Goal: Check status: Check status

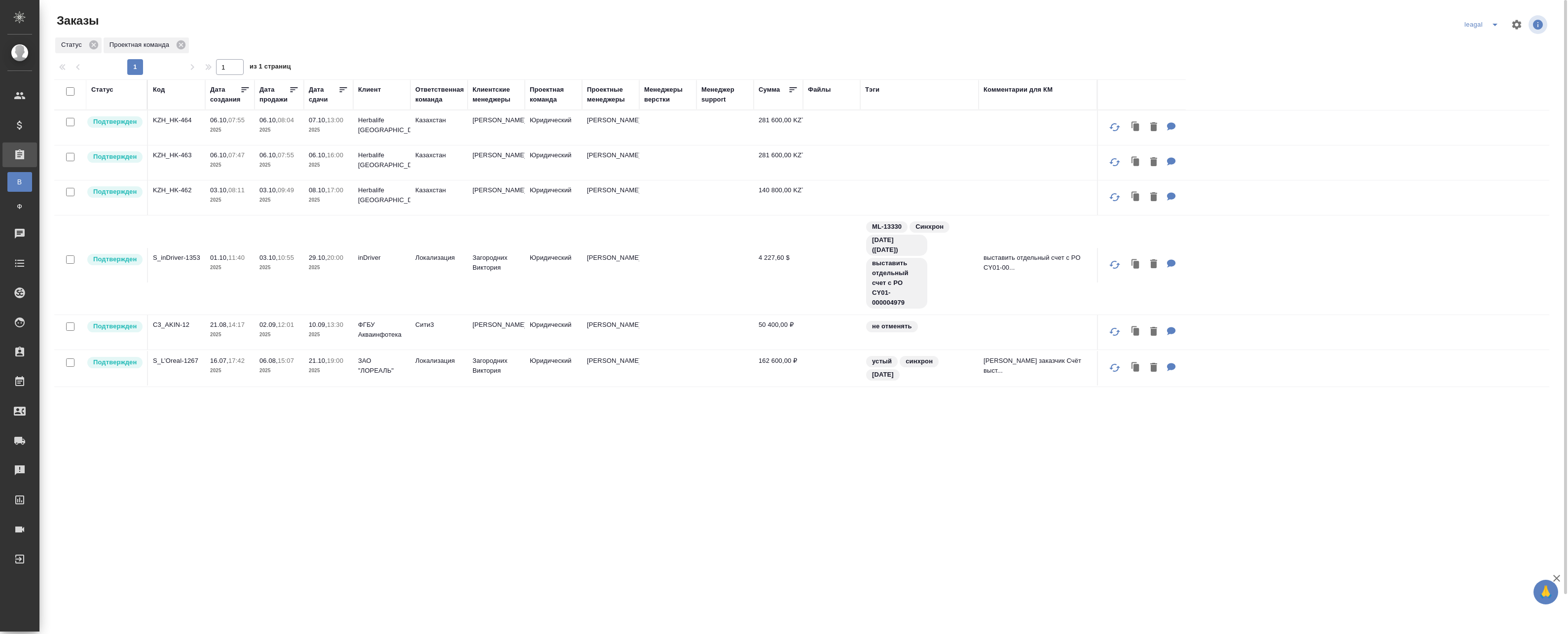
click at [238, 481] on div "Статус Код Дата создания Дата продажи Дата сдачи Клиент Ответственная команда К…" at bounding box center [801, 376] width 1495 height 592
click at [1492, 25] on icon "split button" at bounding box center [1494, 25] width 5 height 3
click at [1467, 42] on li "Артак" at bounding box center [1488, 44] width 71 height 16
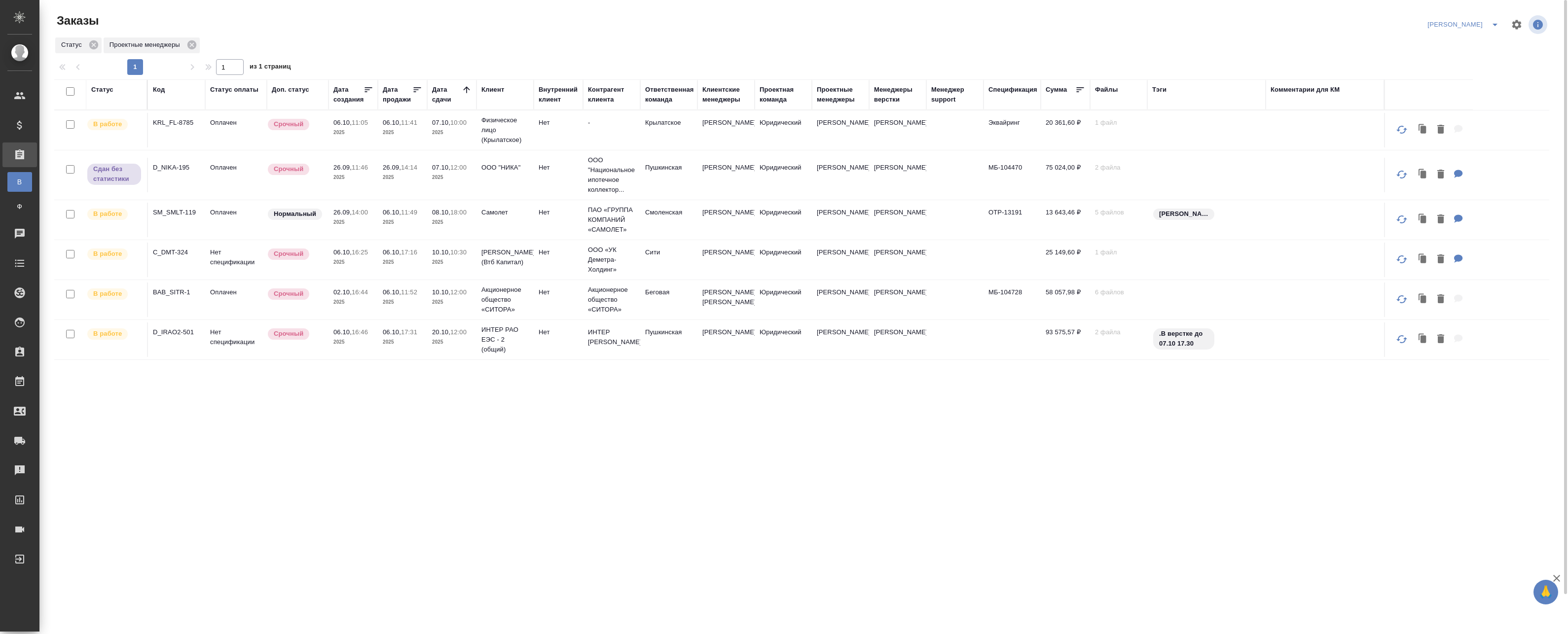
click at [455, 117] on td "07.10, 10:00 2025" at bounding box center [452, 130] width 49 height 35
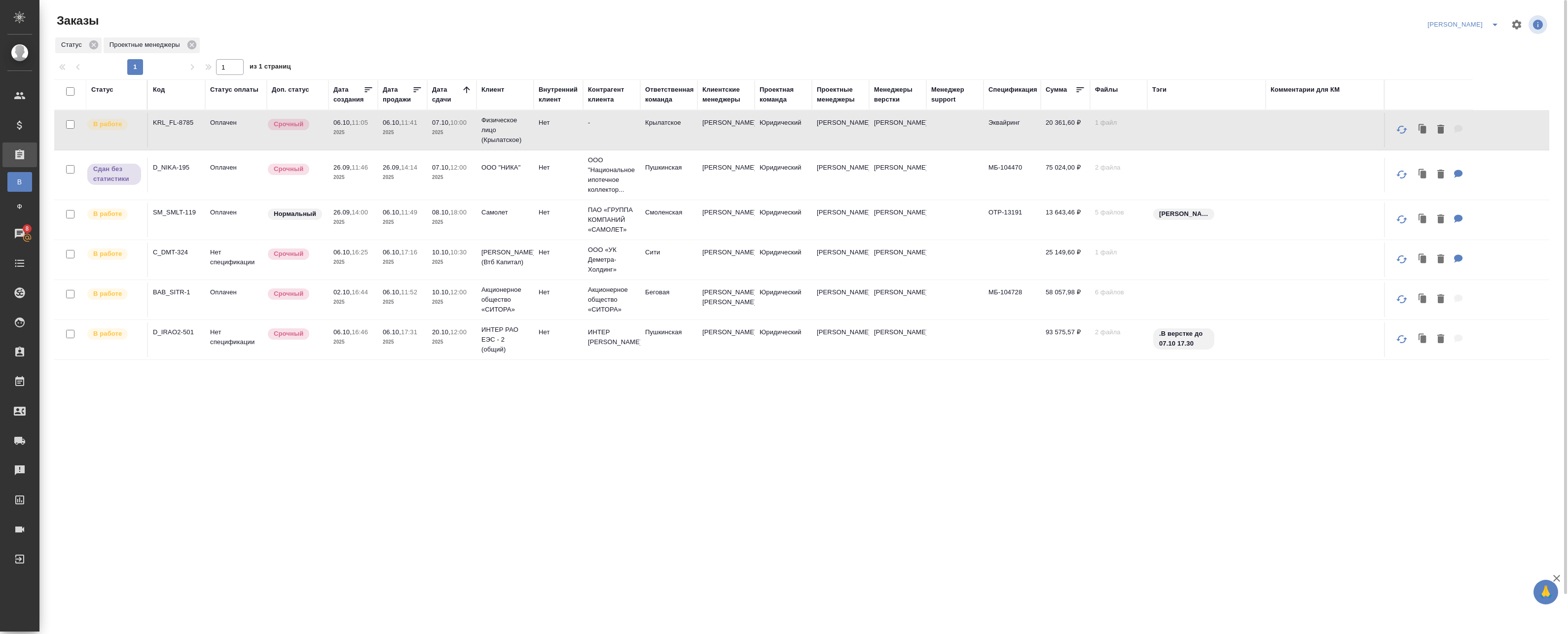
click at [472, 133] on td "07.10, 10:00 2025" at bounding box center [452, 130] width 49 height 35
click at [450, 165] on p "07.10," at bounding box center [441, 168] width 18 height 7
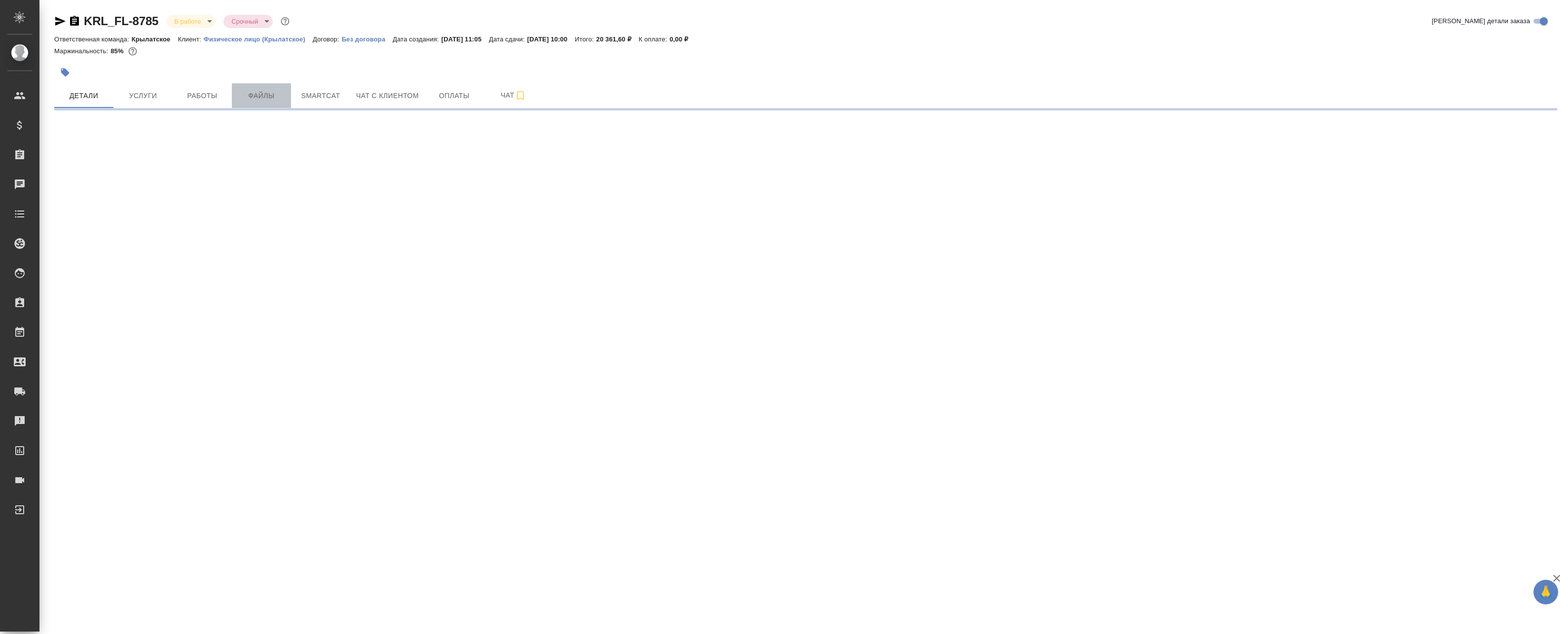
click at [256, 93] on span "Файлы" at bounding box center [261, 95] width 48 height 12
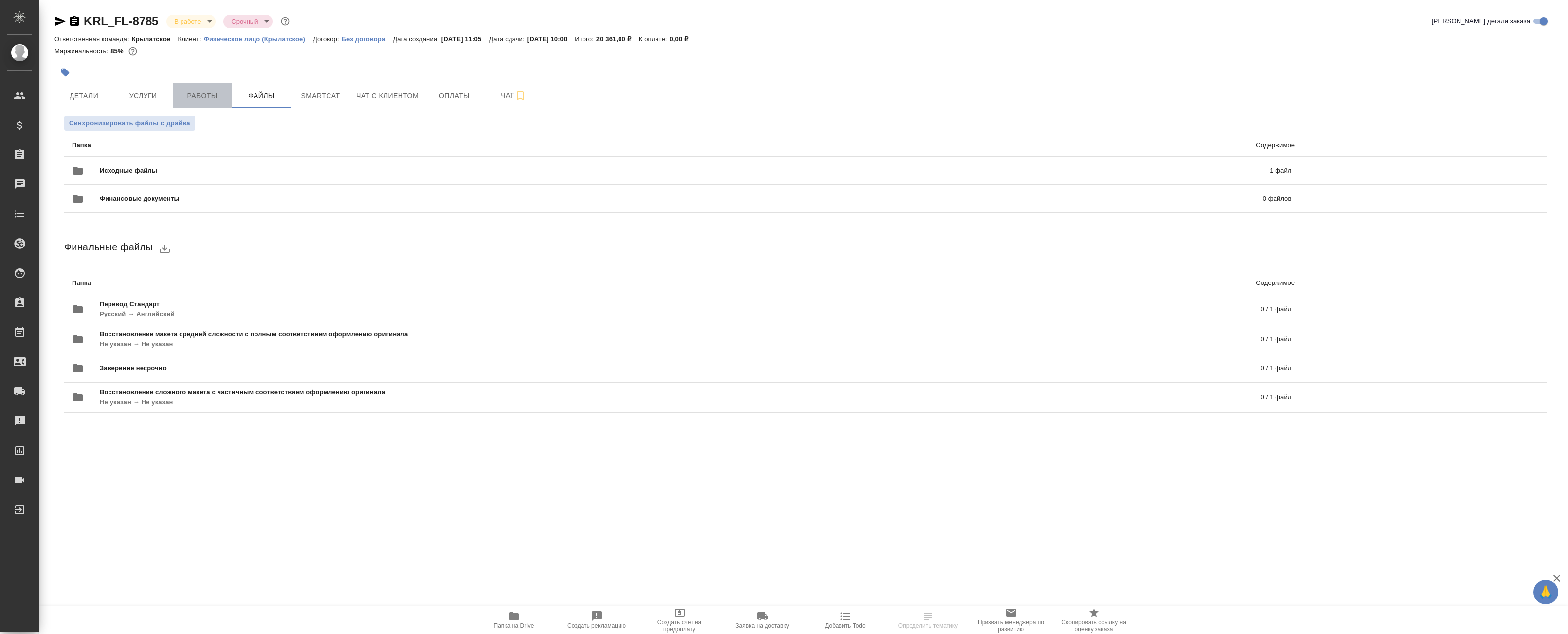
click at [206, 91] on span "Работы" at bounding box center [203, 95] width 48 height 12
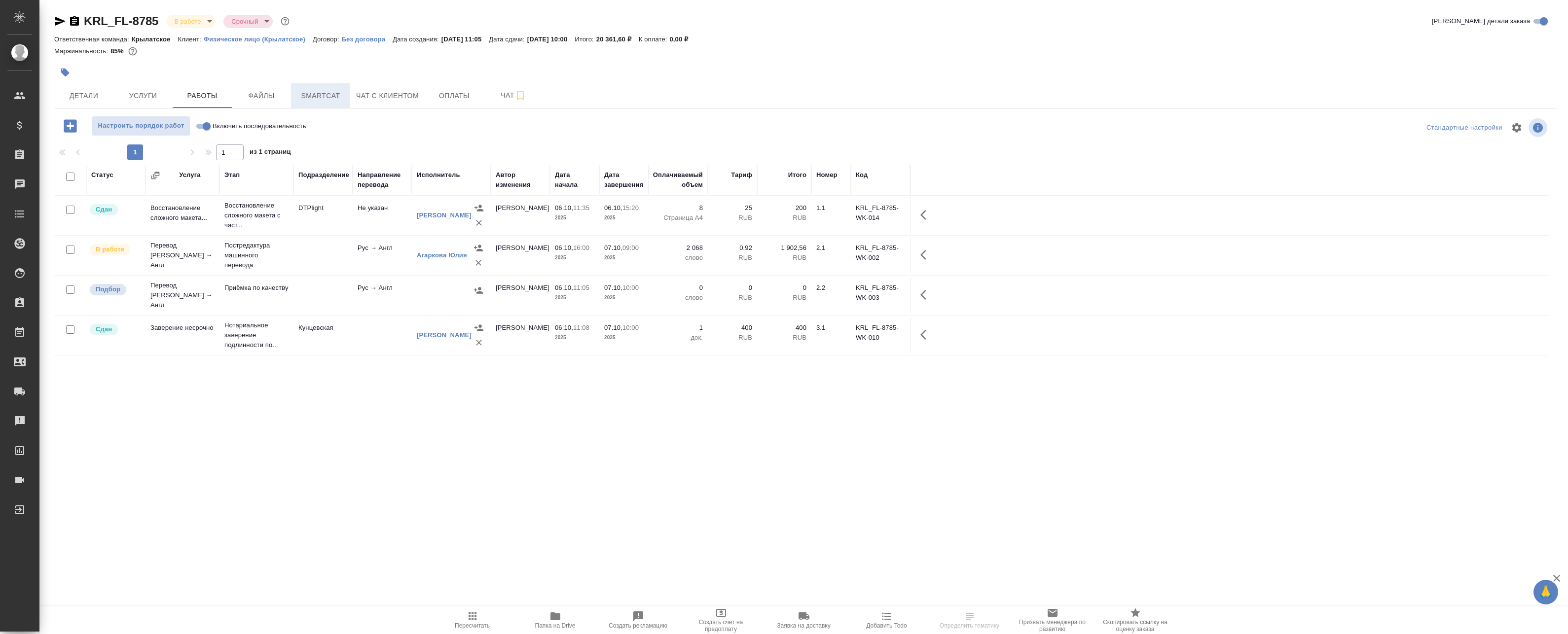
click at [337, 94] on span "Smartcat" at bounding box center [321, 95] width 48 height 12
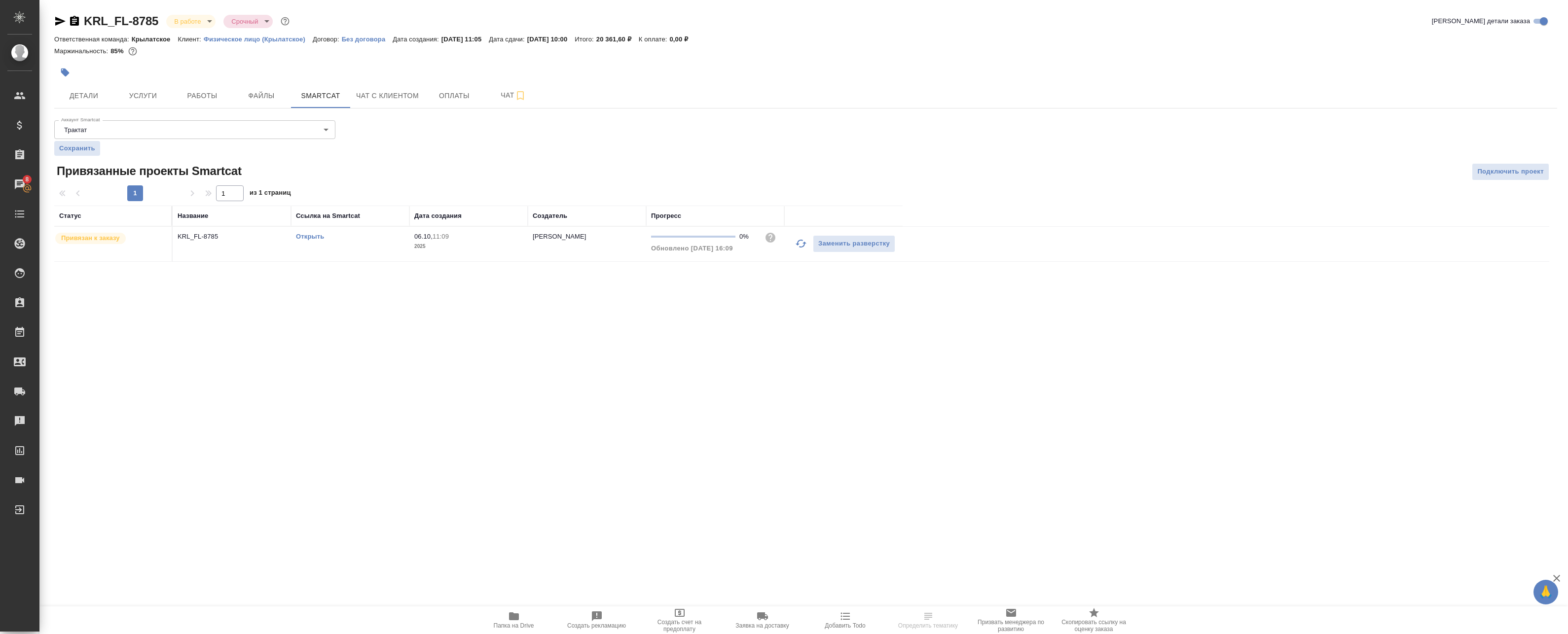
click at [800, 245] on icon "button" at bounding box center [800, 243] width 12 height 12
